Goal: Task Accomplishment & Management: Complete application form

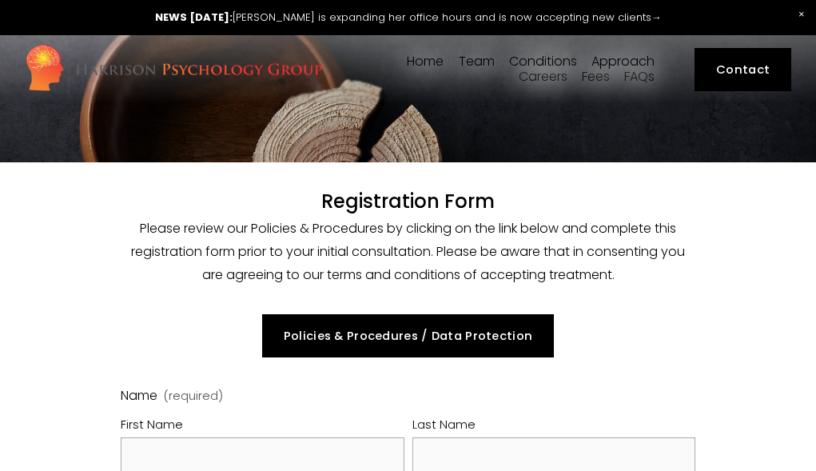
select select "GB"
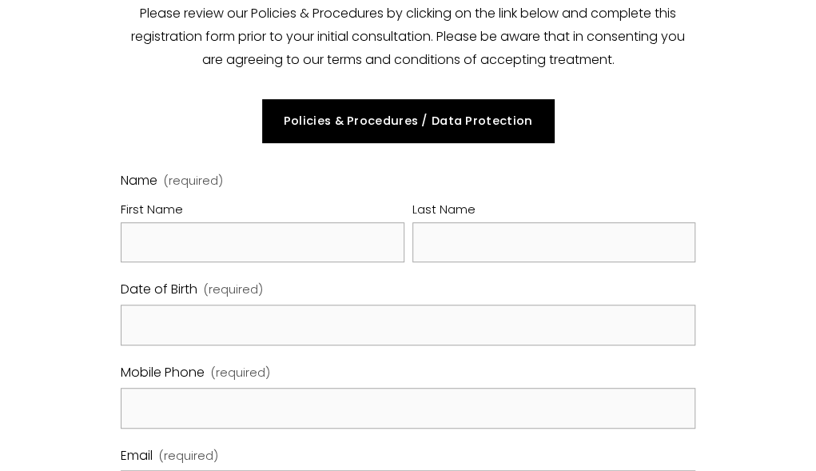
scroll to position [216, 0]
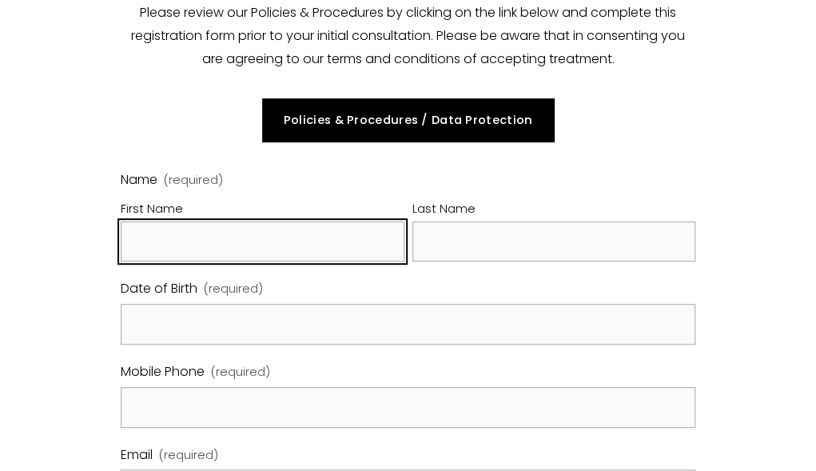
click at [198, 241] on input "First Name" at bounding box center [263, 241] width 284 height 41
type input "[PERSON_NAME]"
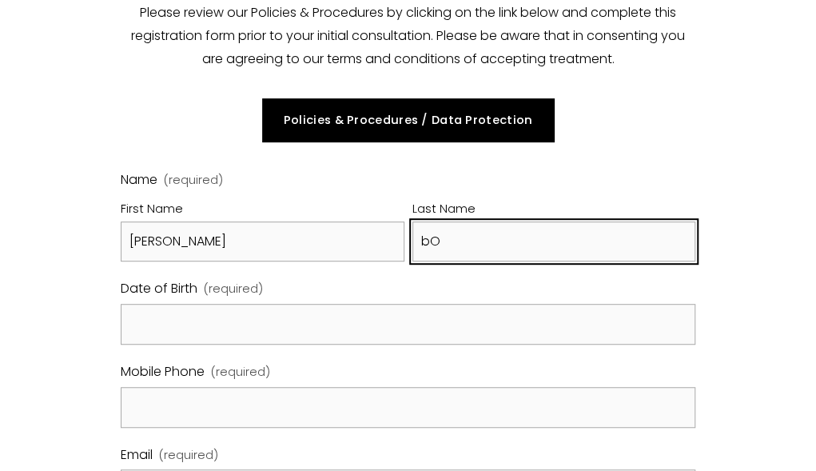
type input "b"
type input "[PERSON_NAME]"
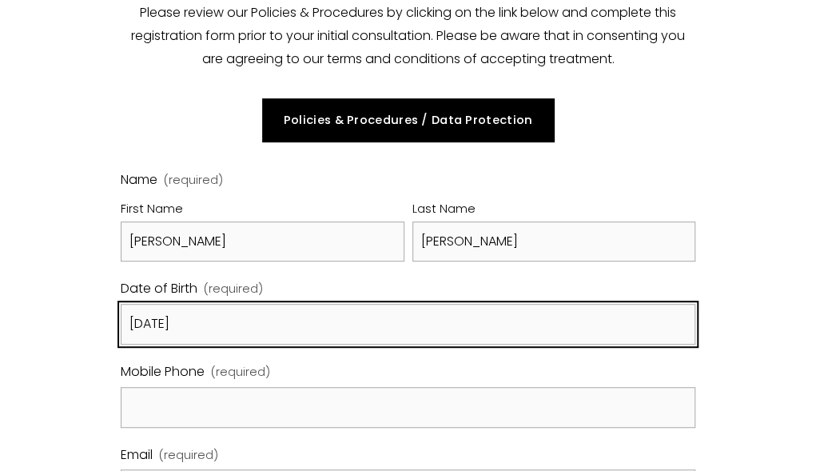
type input "13 March 1963"
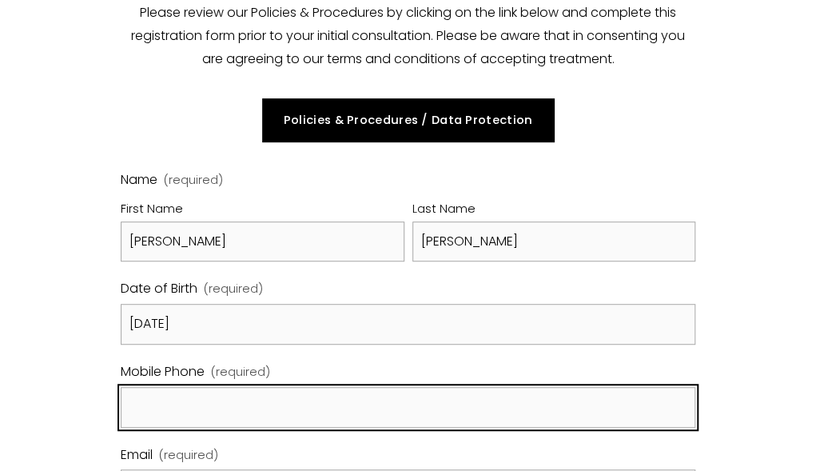
click at [181, 417] on input "Mobile Phone (required)" at bounding box center [408, 407] width 575 height 41
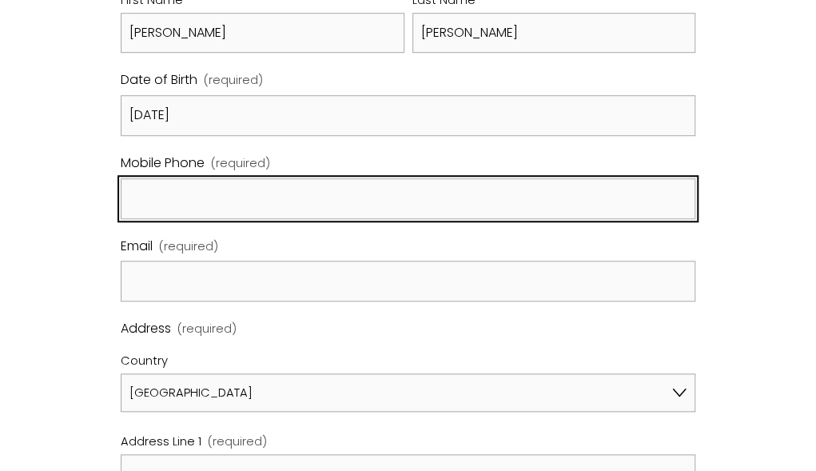
scroll to position [433, 0]
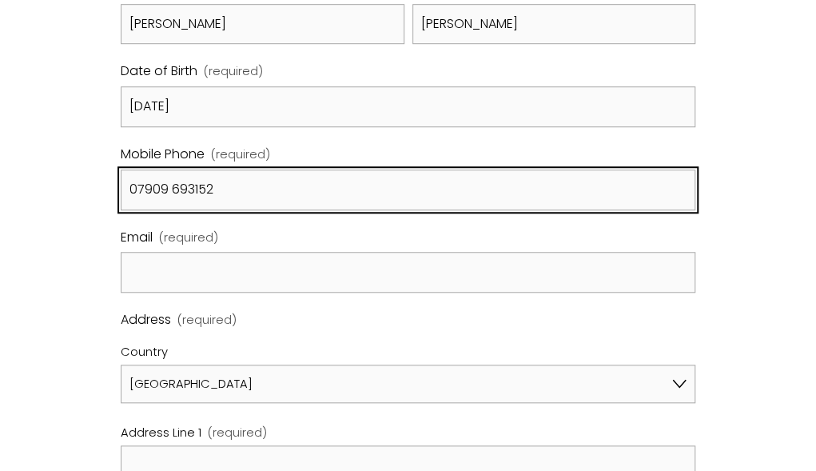
type input "07909 693152"
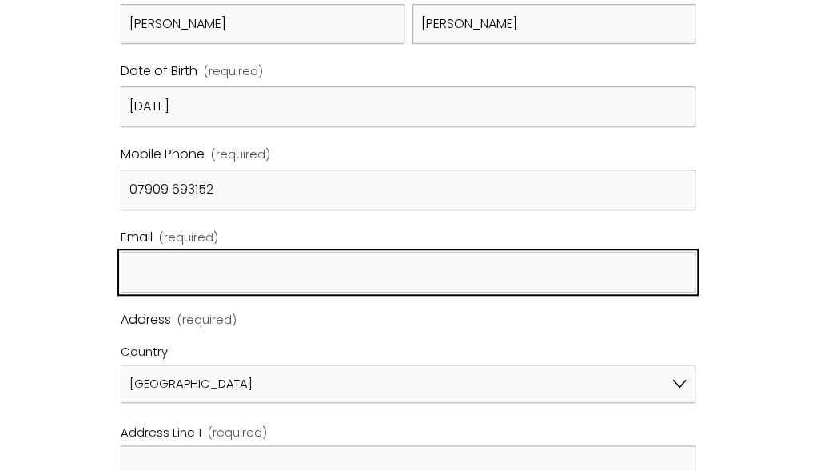
click at [165, 277] on input "Email (required)" at bounding box center [408, 272] width 575 height 41
type input "glynnbooker@msn.com"
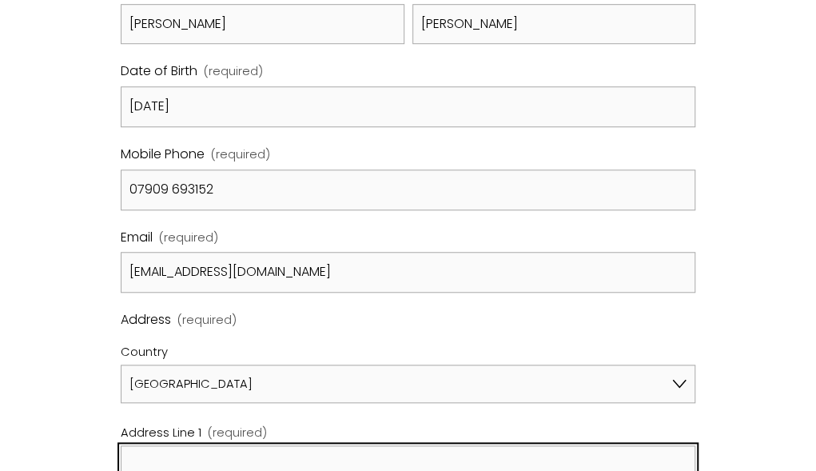
type input "Linear House, Peyton Place"
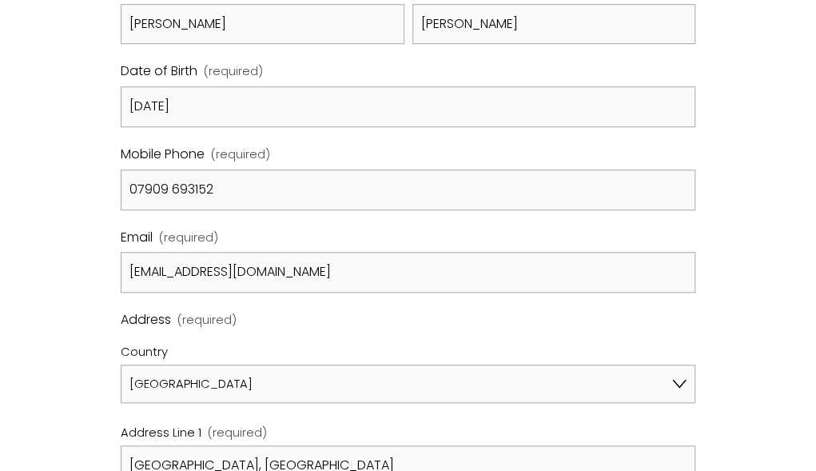
type input "SE10 8RS"
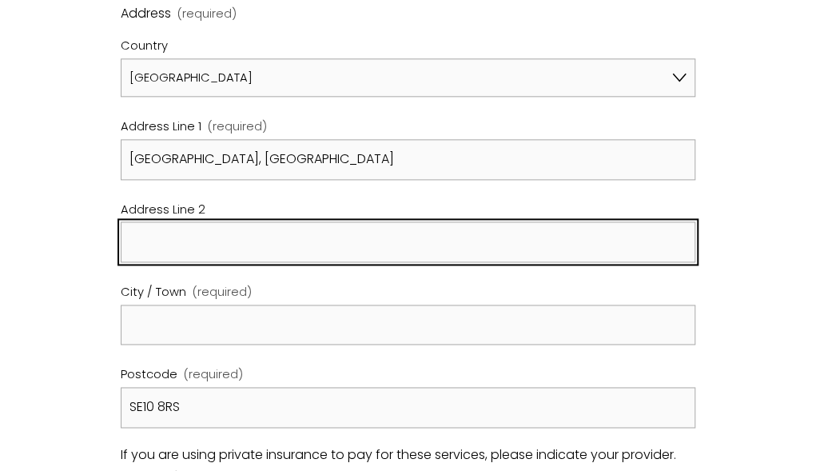
scroll to position [739, 24]
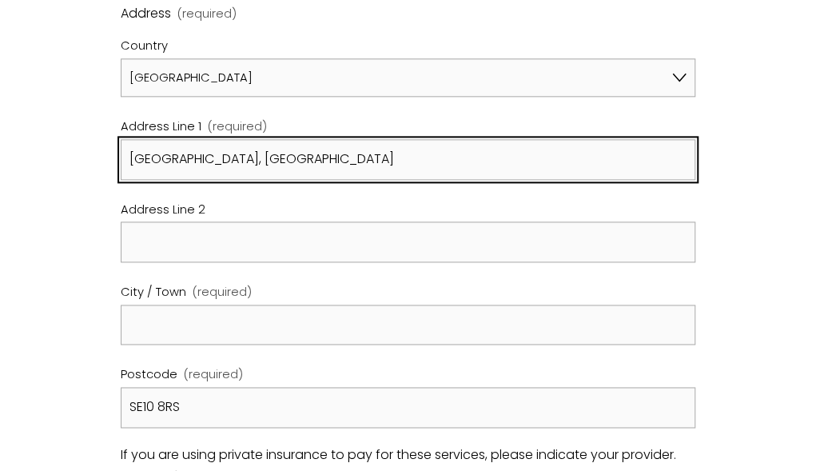
click at [458, 158] on input "Linear House, Peyton Place" at bounding box center [408, 159] width 575 height 41
type input "Linear House"
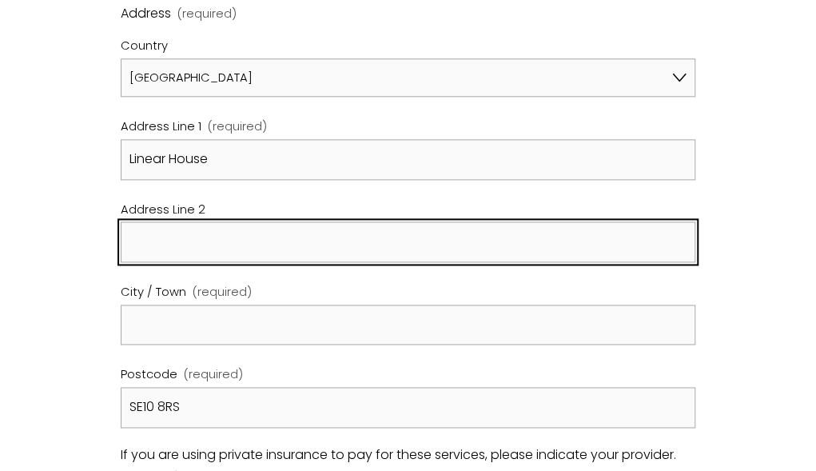
click at [142, 239] on input "Address Line 2" at bounding box center [408, 241] width 575 height 41
type input "Peyton Place"
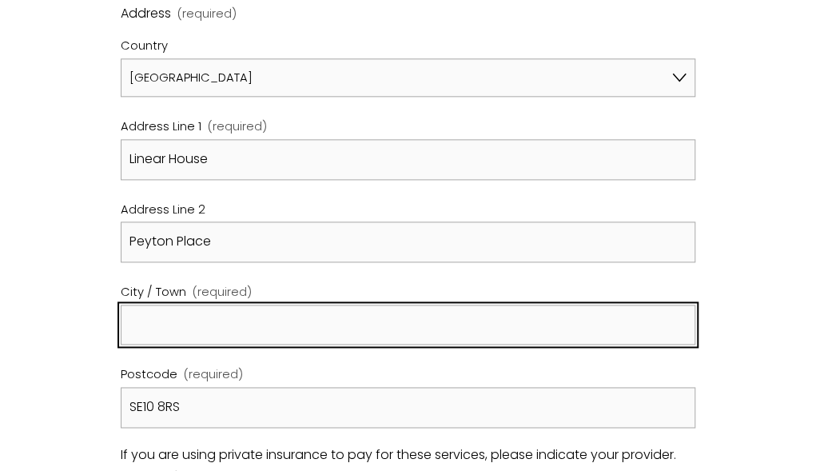
click at [133, 321] on input "City / Town (required)" at bounding box center [408, 325] width 575 height 41
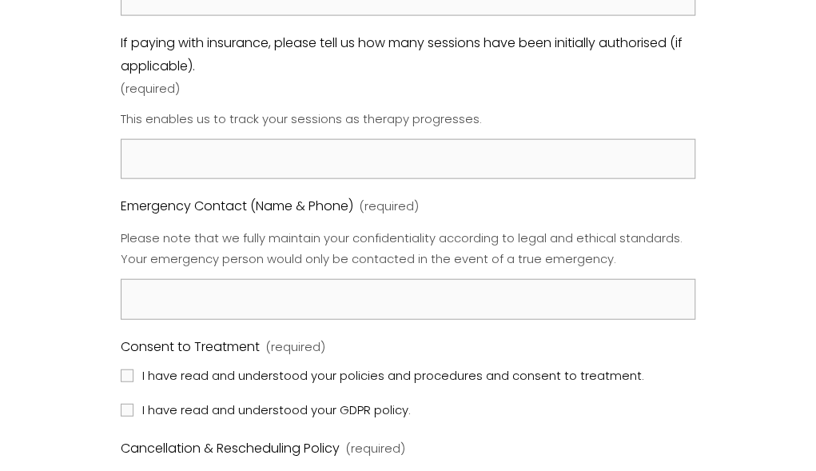
scroll to position [1428, 24]
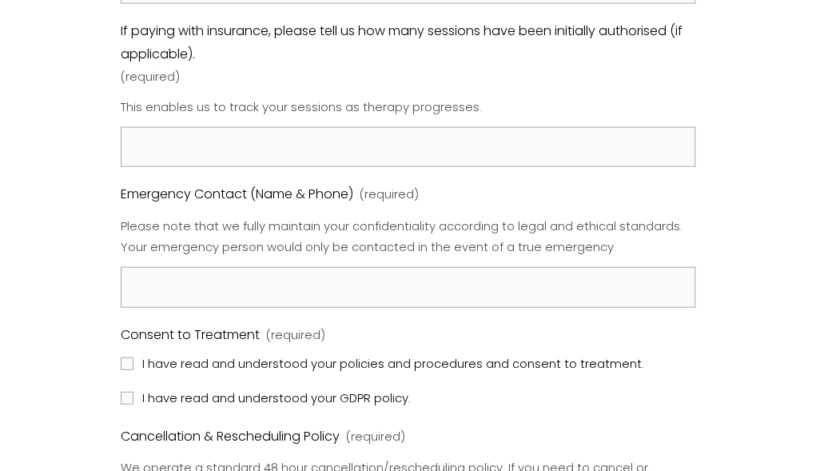
type input "LONDON"
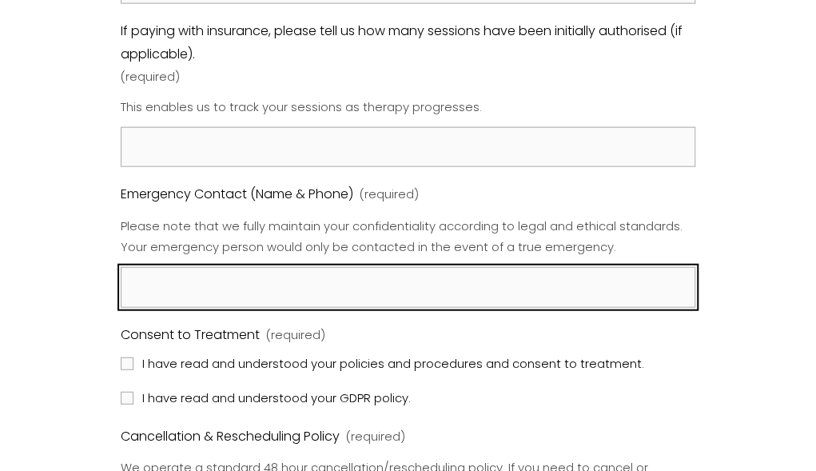
click at [130, 281] on input "Emergency Contact (Name & Phone) (required)" at bounding box center [408, 287] width 575 height 41
type input "07770"
